Goal: Task Accomplishment & Management: Complete application form

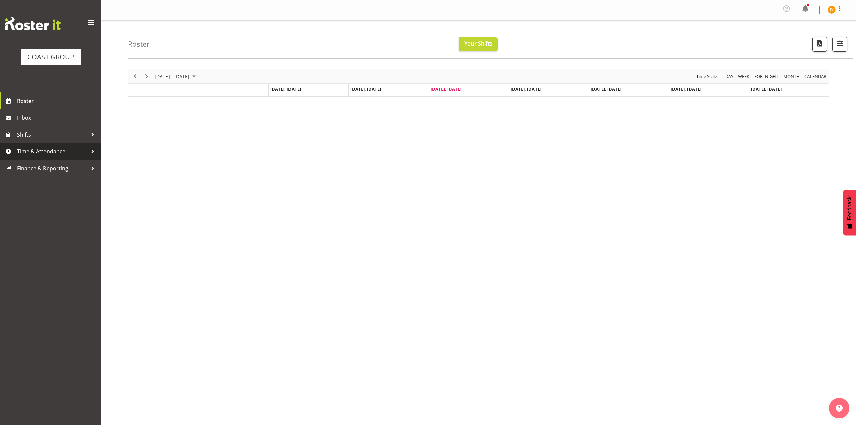
click at [52, 153] on span "Time & Attendance" at bounding box center [52, 151] width 71 height 10
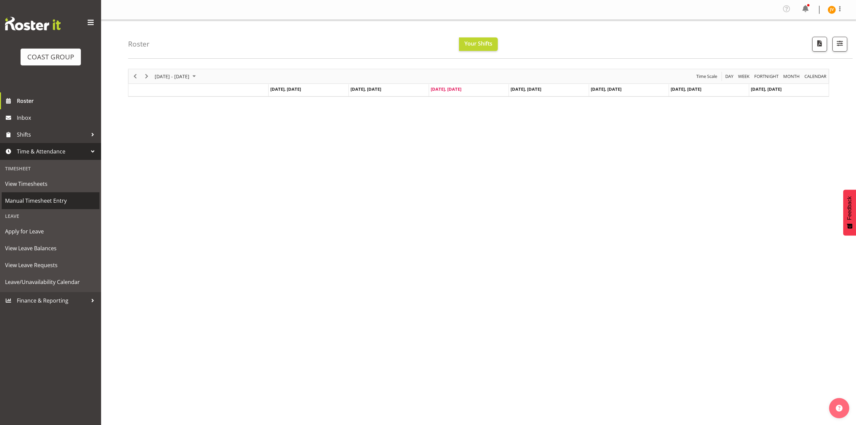
click at [55, 195] on span "Manual Timesheet Entry" at bounding box center [50, 200] width 91 height 10
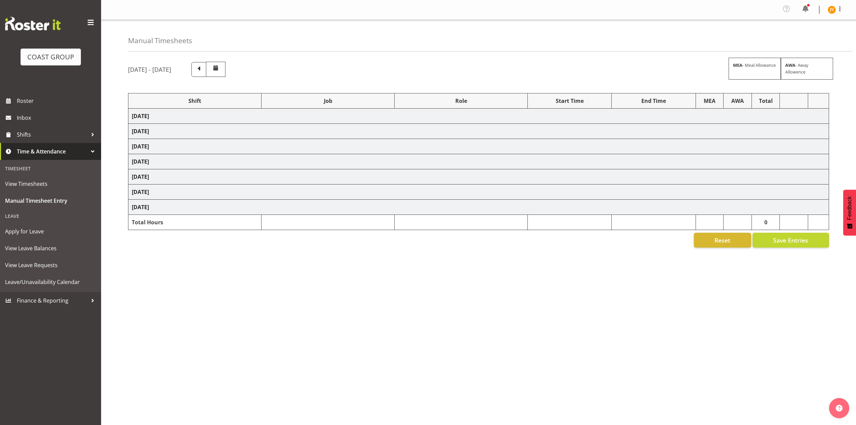
click at [176, 119] on td "[DATE]" at bounding box center [478, 115] width 701 height 15
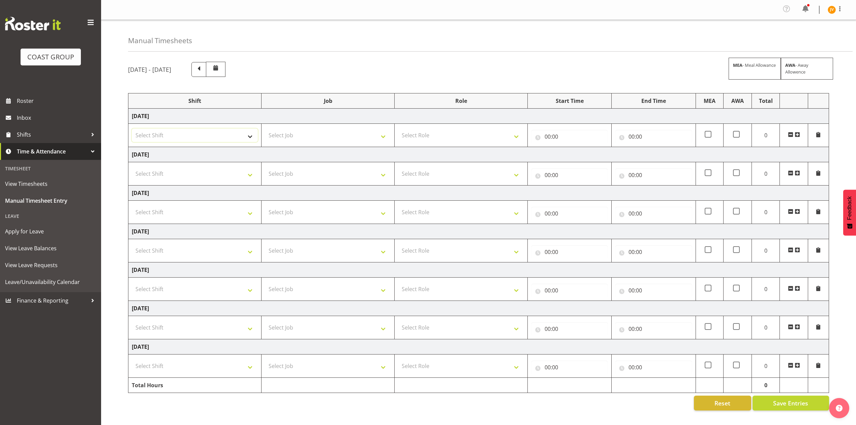
click at [215, 131] on select "Select Shift DW CHC Design Office DW CHC General Work Aug DW CHC General Work D…" at bounding box center [195, 134] width 126 height 13
select select "1512"
click at [132, 129] on select "Select Shift DW CHC Design Office DW CHC General Work Aug DW CHC General Work D…" at bounding box center [195, 134] width 126 height 13
click at [308, 138] on select "Select Job 1 Carlton Events 1 [PERSON_NAME][GEOGRAPHIC_DATA] 1 [PERSON_NAME][GE…" at bounding box center [328, 134] width 126 height 13
select select "1881"
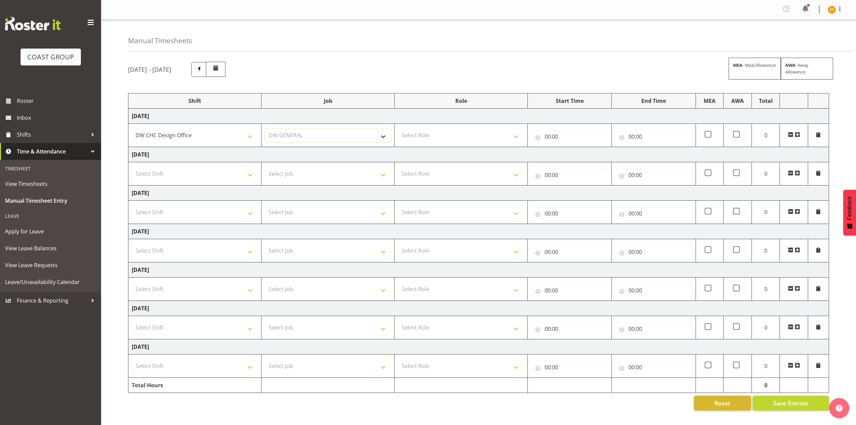
click at [265, 129] on select "Select Job 1 Carlton Events 1 [PERSON_NAME][GEOGRAPHIC_DATA] 1 [PERSON_NAME][GE…" at bounding box center [328, 134] width 126 height 13
click at [430, 135] on select "Select Role DESIGNER [PERSON_NAME]" at bounding box center [461, 134] width 126 height 13
select select "221"
click at [398, 129] on select "Select Role DESIGNER [PERSON_NAME]" at bounding box center [461, 134] width 126 height 13
click at [542, 138] on input "00:00" at bounding box center [569, 136] width 77 height 13
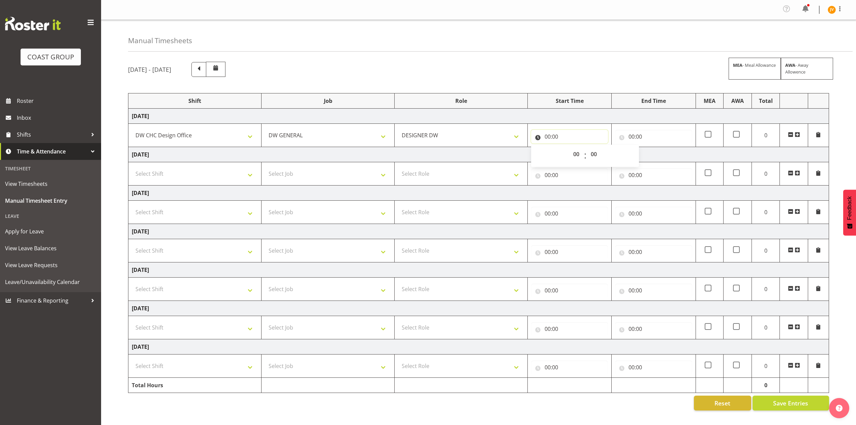
click at [547, 138] on input "00:00" at bounding box center [569, 136] width 77 height 13
click at [547, 139] on input "00:00" at bounding box center [569, 136] width 77 height 13
click at [576, 156] on select "00 01 02 03 04 05 06 07 08 09 10 11 12 13 14 15 16 17 18 19 20 21 22 23" at bounding box center [576, 153] width 15 height 13
select select "7"
click at [569, 148] on select "00 01 02 03 04 05 06 07 08 09 10 11 12 13 14 15 16 17 18 19 20 21 22 23" at bounding box center [576, 153] width 15 height 13
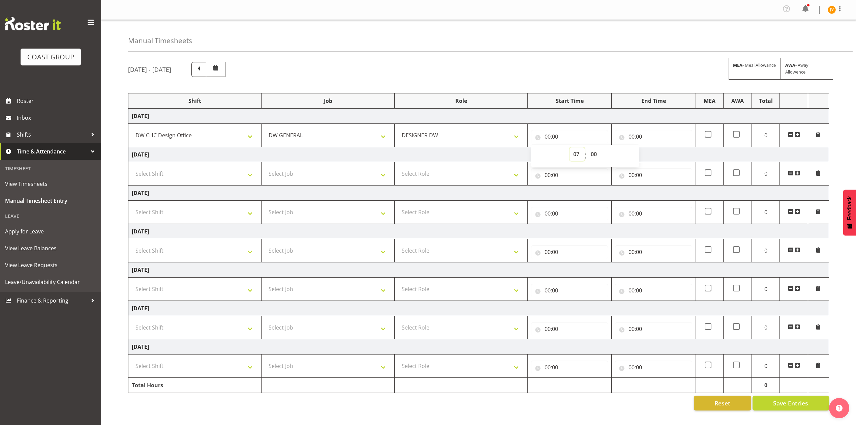
type input "07:00"
click at [596, 152] on select "00 01 02 03 04 05 06 07 08 09 10 11 12 13 14 15 16 17 18 19 20 21 22 23 24 25 2…" at bounding box center [594, 153] width 15 height 13
select select "30"
click at [587, 148] on select "00 01 02 03 04 05 06 07 08 09 10 11 12 13 14 15 16 17 18 19 20 21 22 23 24 25 2…" at bounding box center [594, 153] width 15 height 13
type input "07:30"
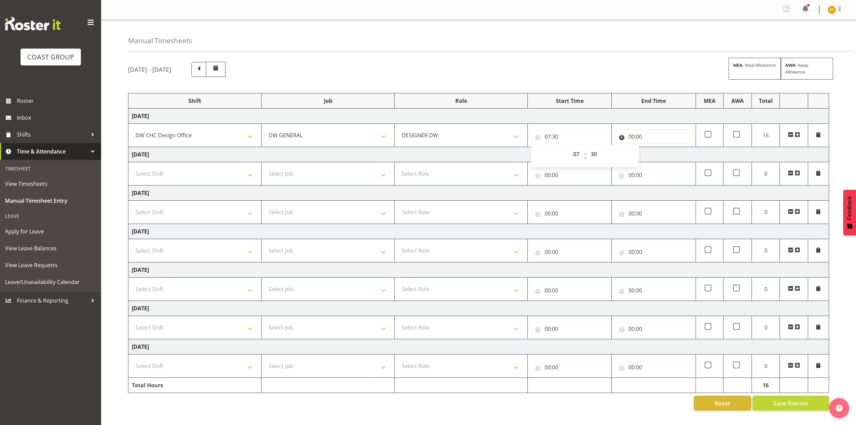
click at [634, 137] on input "00:00" at bounding box center [653, 136] width 77 height 13
click at [656, 155] on select "00 01 02 03 04 05 06 07 08 09 10 11 12 13 14 15 16 17 18 19 20 21 22 23" at bounding box center [660, 153] width 15 height 13
select select "16"
click at [653, 148] on select "00 01 02 03 04 05 06 07 08 09 10 11 12 13 14 15 16 17 18 19 20 21 22 23" at bounding box center [660, 153] width 15 height 13
type input "16:00"
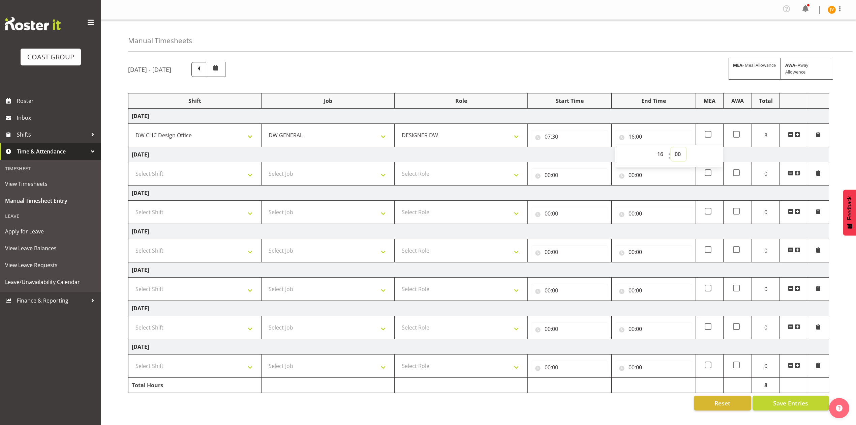
click at [676, 154] on select "00 01 02 03 04 05 06 07 08 09 10 11 12 13 14 15 16 17 18 19 20 21 22 23 24 25 2…" at bounding box center [678, 153] width 15 height 13
select select "30"
click at [671, 148] on select "00 01 02 03 04 05 06 07 08 09 10 11 12 13 14 15 16 17 18 19 20 21 22 23 24 25 2…" at bounding box center [678, 153] width 15 height 13
type input "16:30"
click at [784, 405] on span "Save Entries" at bounding box center [790, 402] width 35 height 9
